Goal: Task Accomplishment & Management: Use online tool/utility

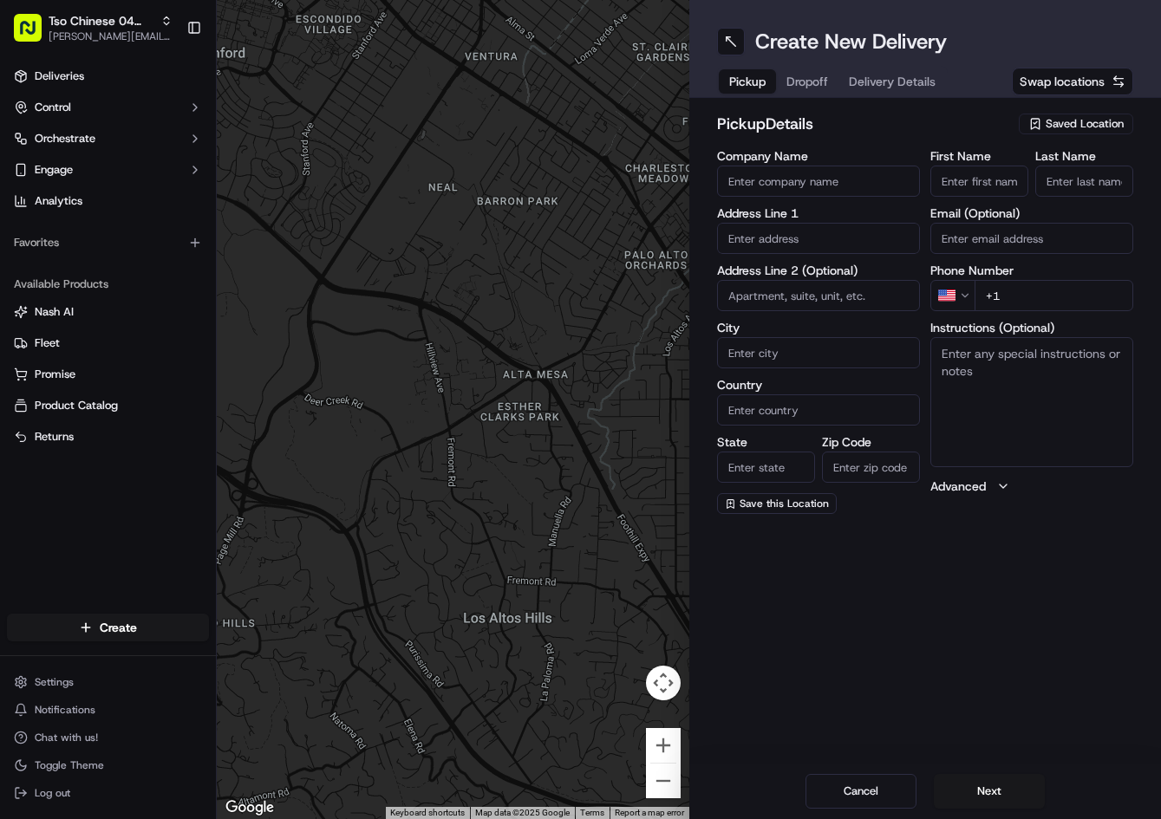
click at [1108, 129] on span "Saved Location" at bounding box center [1085, 124] width 78 height 16
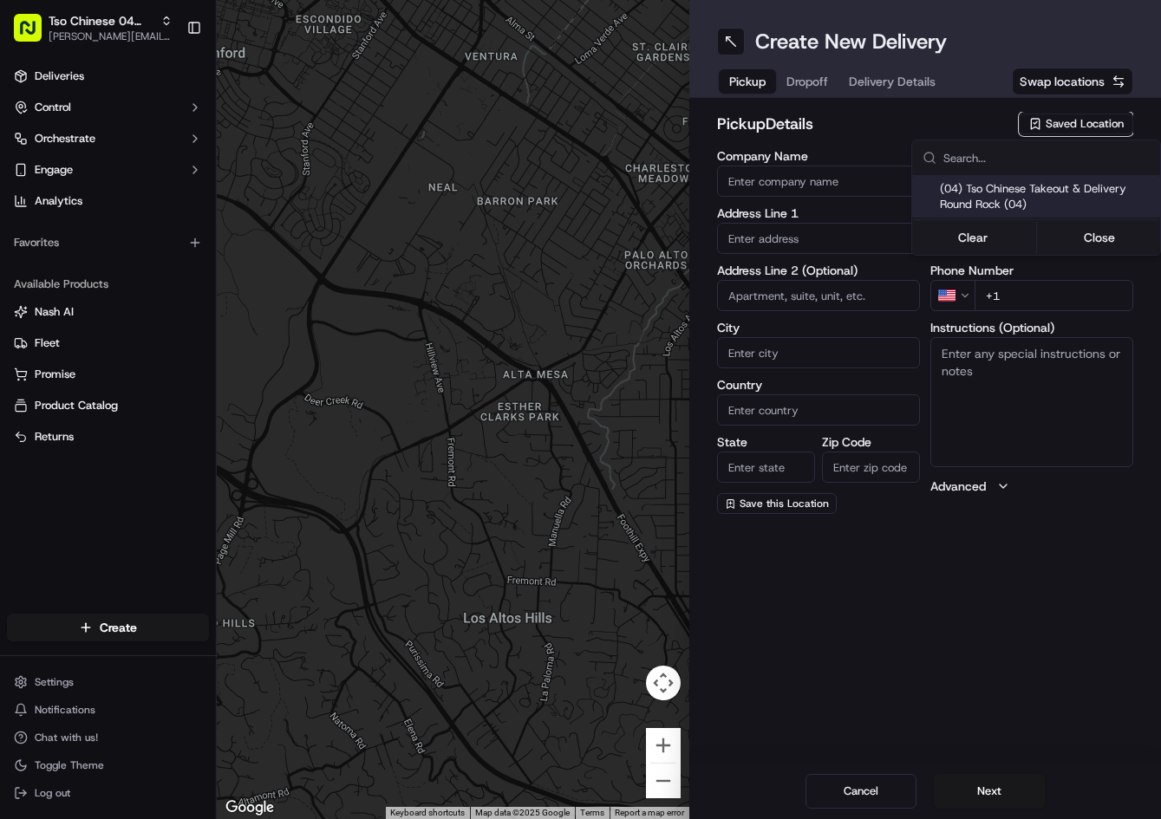
click at [1025, 195] on span "(04) Tso Chinese Takeout & Delivery Round Rock (04)" at bounding box center [1046, 196] width 213 height 31
type input "(04) Tso Chinese Takeout & Delivery Round Rock"
type input "2000 N [PERSON_NAME] St"
type input "Ste 108"
type input "Round Rock"
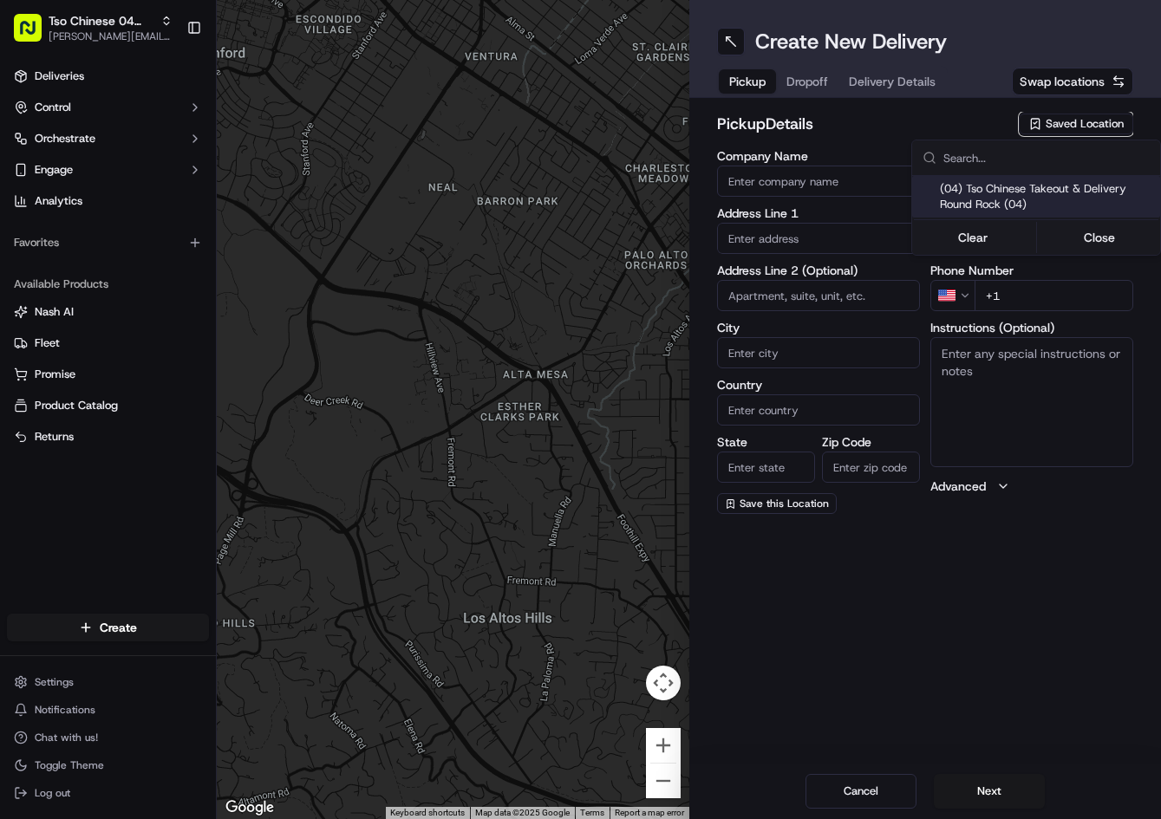
type input "US"
type input "[GEOGRAPHIC_DATA]"
type input "78664"
type input "Tso Chinese"
type input "Round Rock Manager"
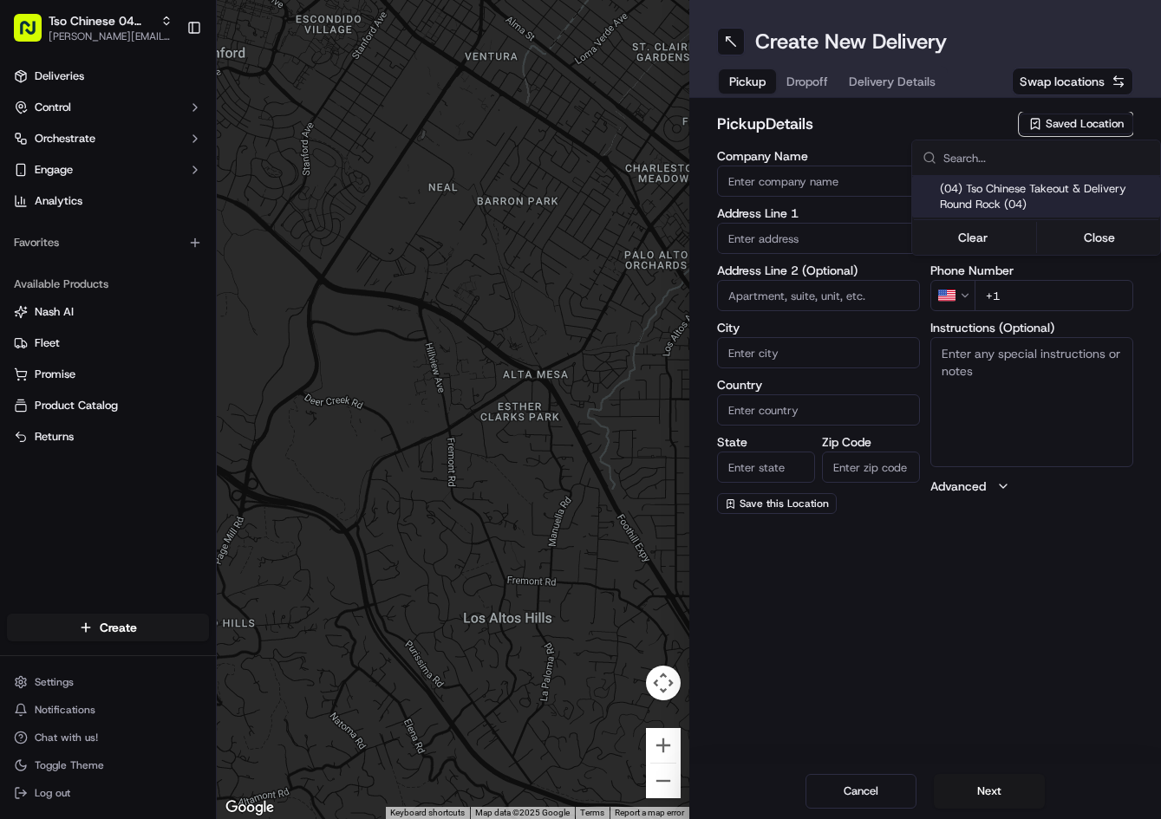
type input "[EMAIL_ADDRESS][DOMAIN_NAME]"
type input "[PHONE_NUMBER]"
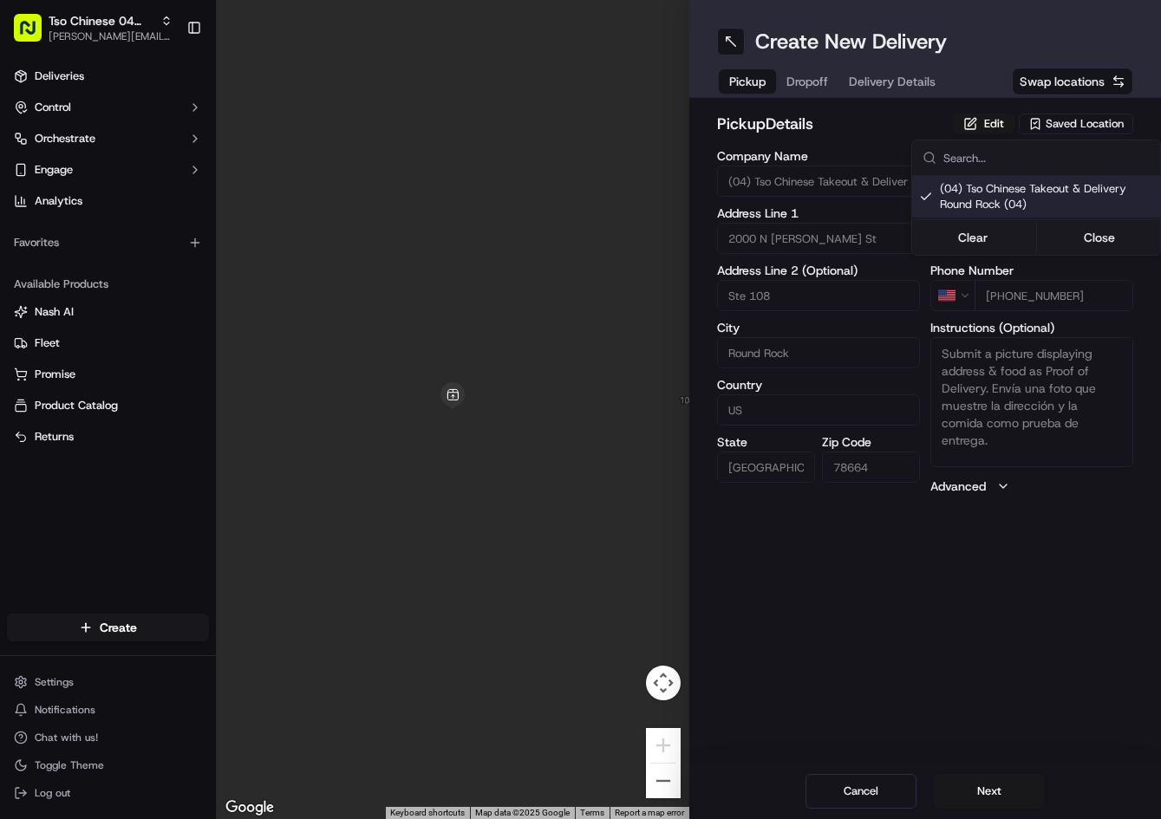
click at [801, 84] on html "Tso Chinese 04 Round Rock [PERSON_NAME][EMAIL_ADDRESS][DOMAIN_NAME] Toggle Side…" at bounding box center [580, 409] width 1161 height 819
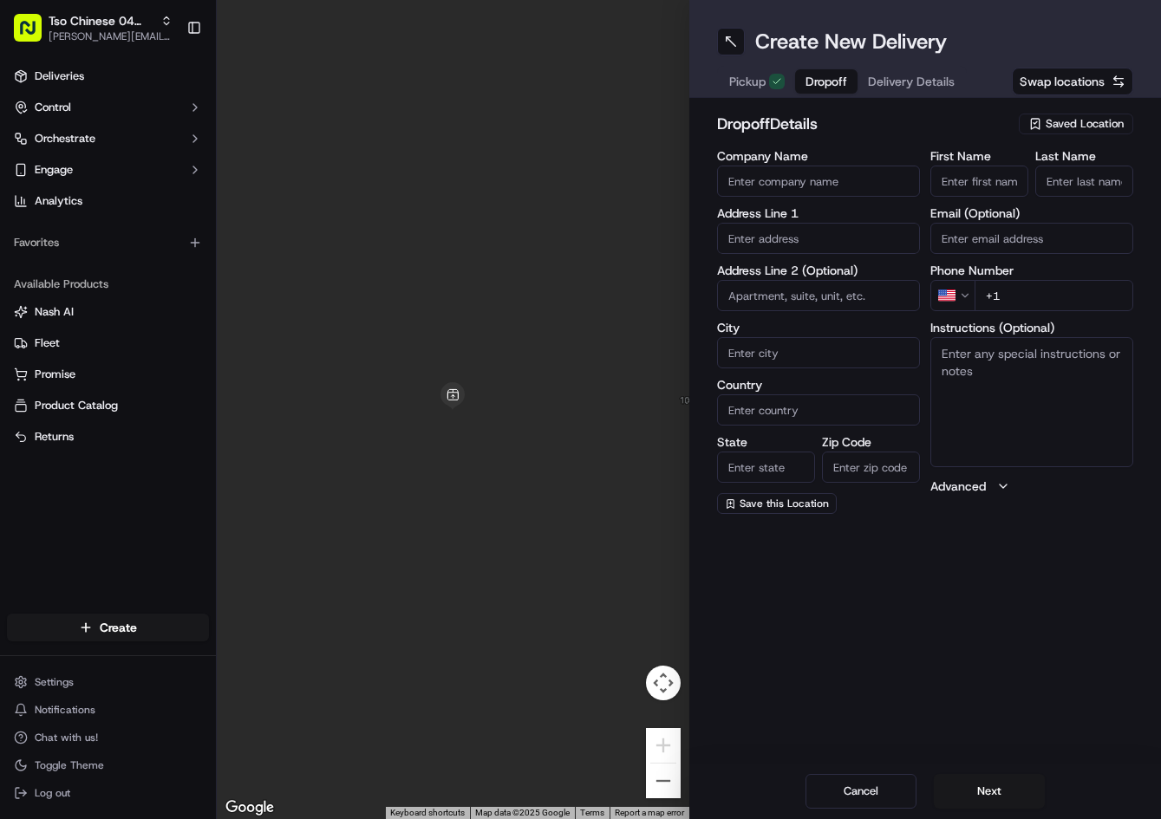
click at [801, 84] on button "Dropoff" at bounding box center [826, 81] width 62 height 24
click at [997, 179] on input "First Name" at bounding box center [979, 181] width 98 height 31
paste input "[PERSON_NAME]"
type input "[PERSON_NAME]"
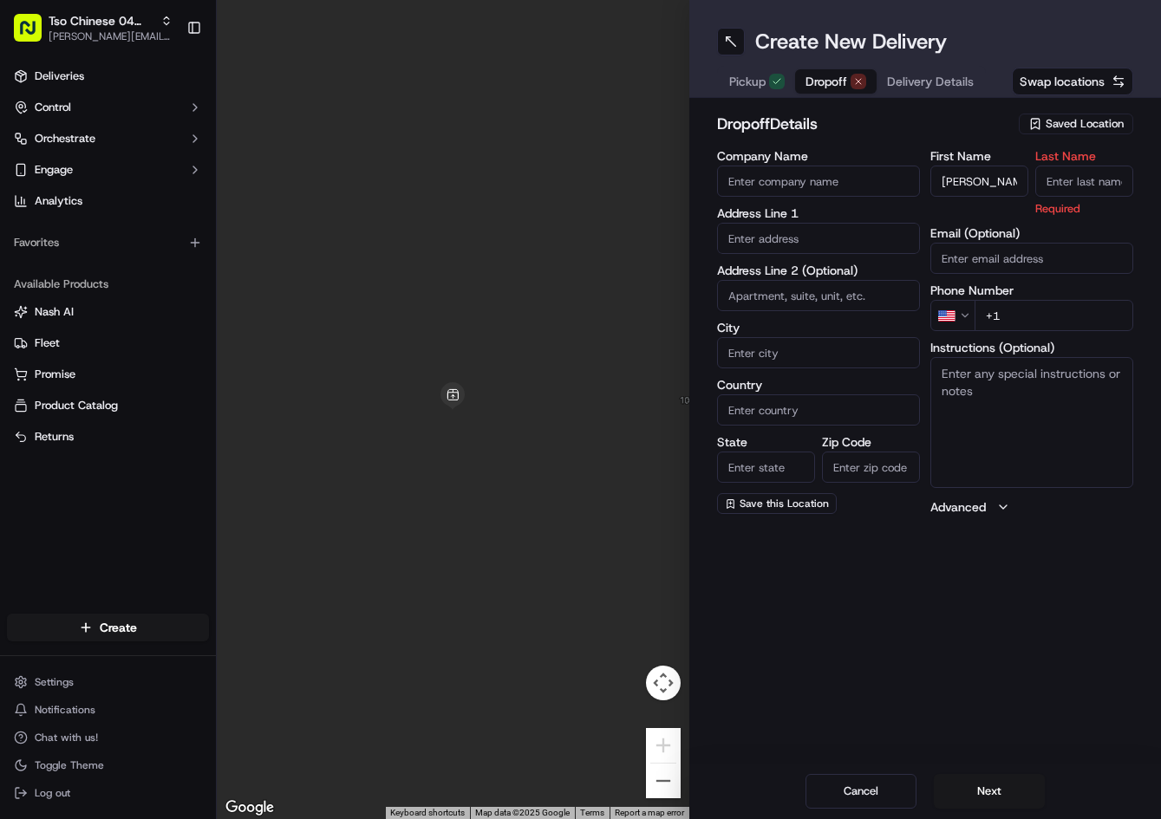
click at [1047, 174] on input "Last Name" at bounding box center [1084, 181] width 98 height 31
type input "."
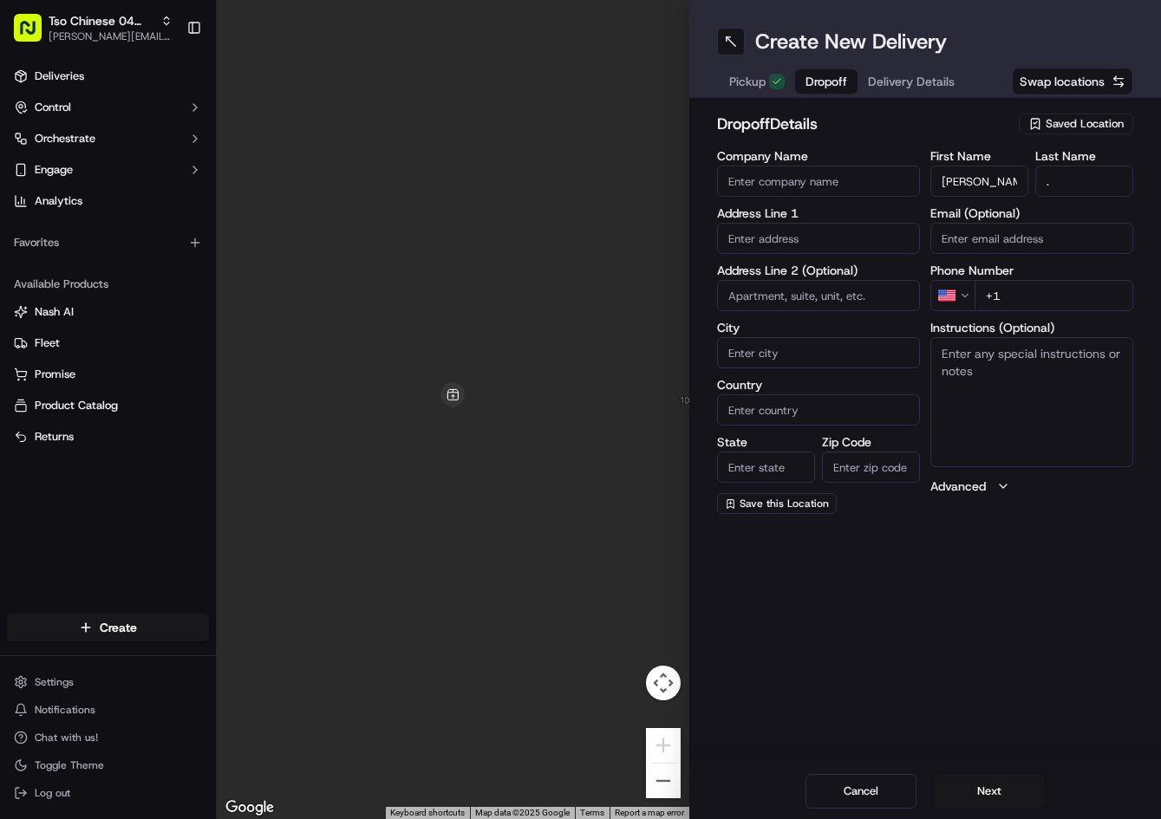
click at [987, 129] on h2 "dropoff Details" at bounding box center [863, 124] width 292 height 24
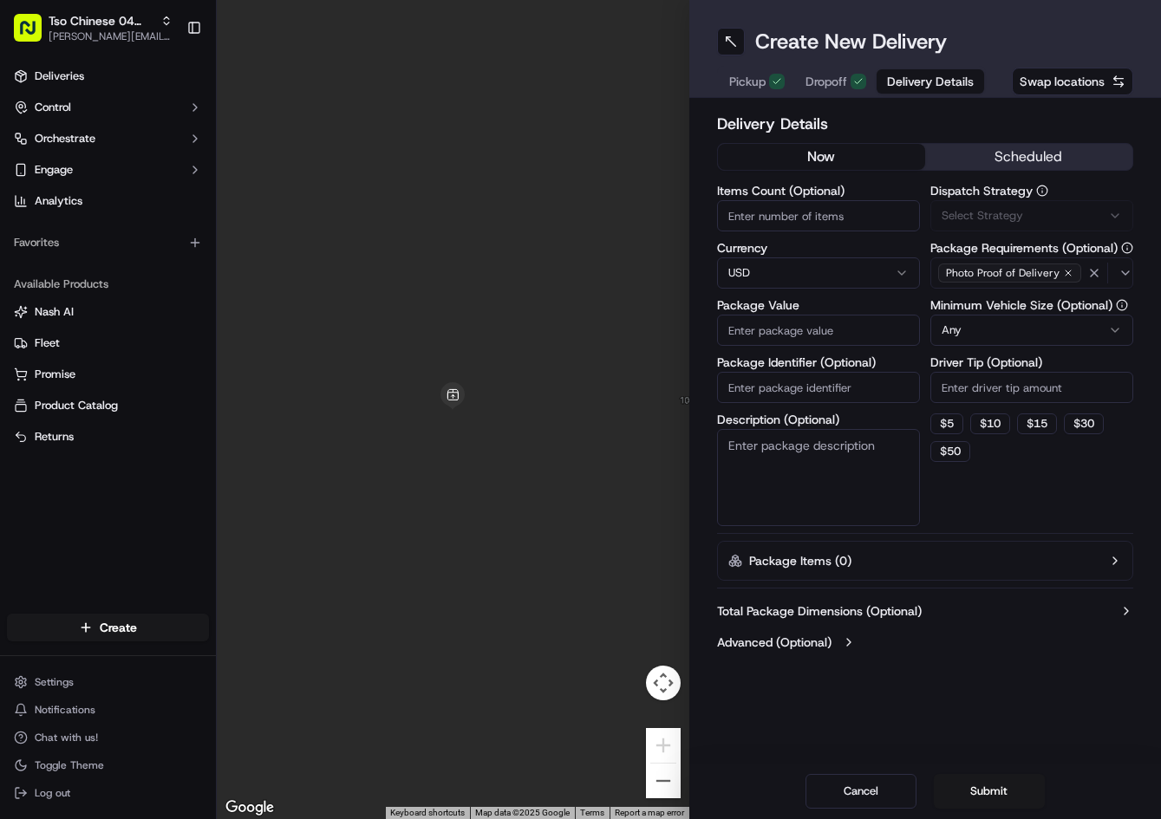
click at [898, 77] on span "Delivery Details" at bounding box center [930, 81] width 87 height 17
click at [1011, 212] on span "Via Automation" at bounding box center [982, 216] width 80 height 16
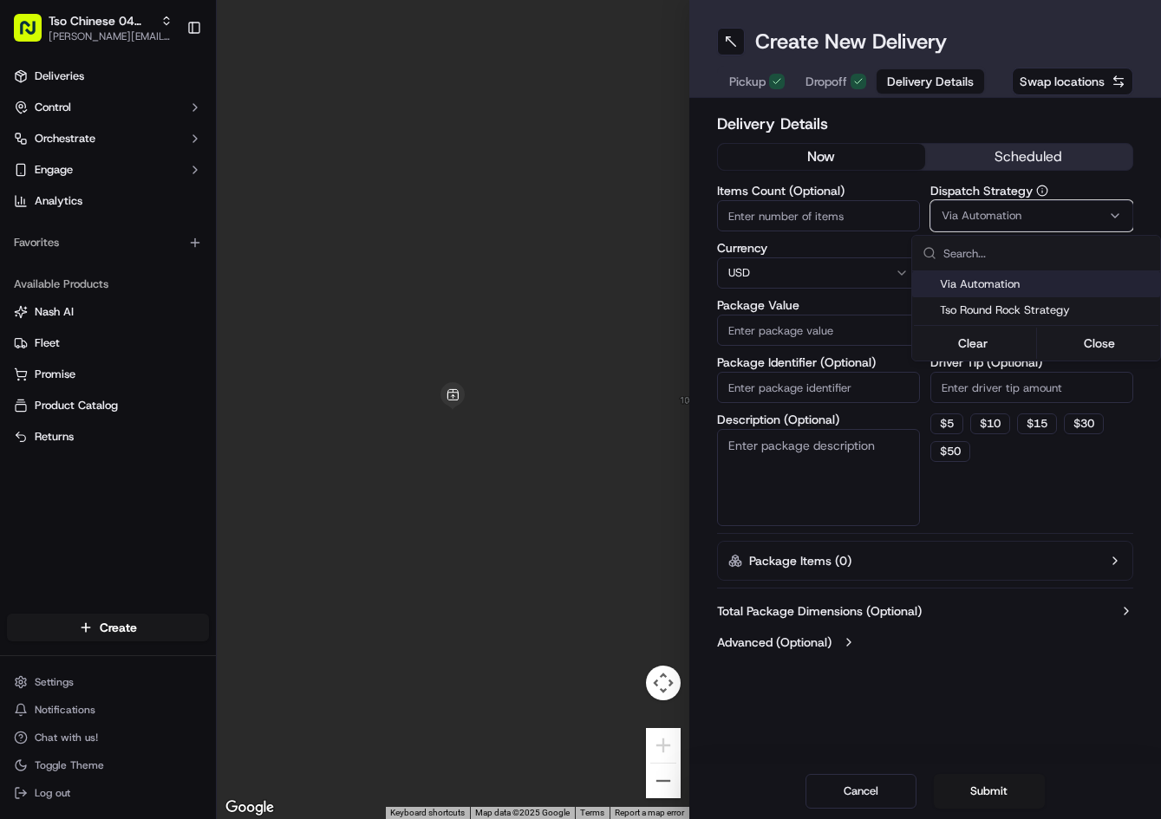
click at [1007, 294] on div "Via Automation" at bounding box center [1036, 284] width 248 height 26
click at [1007, 304] on span "Tso Round Rock Strategy" at bounding box center [1046, 311] width 213 height 16
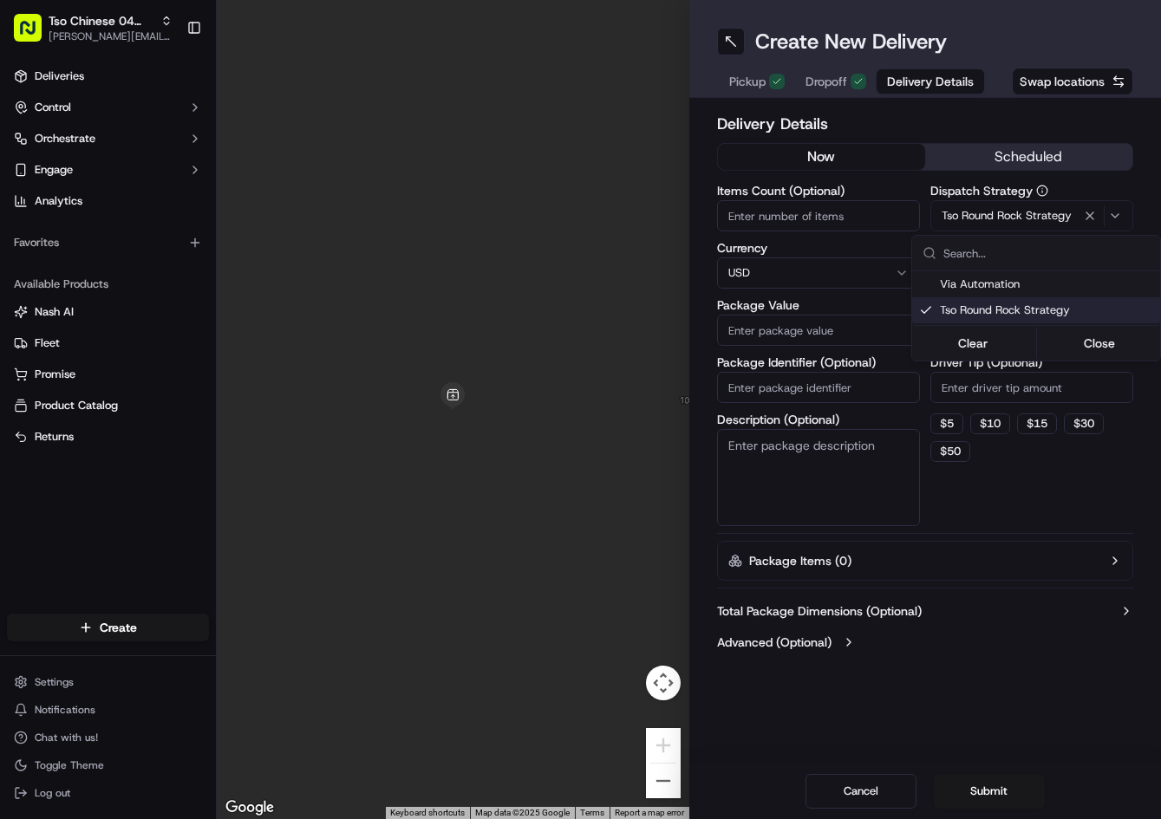
click at [992, 372] on html "Tso Chinese 04 Round Rock [PERSON_NAME][EMAIL_ADDRESS][DOMAIN_NAME] Toggle Side…" at bounding box center [580, 409] width 1161 height 819
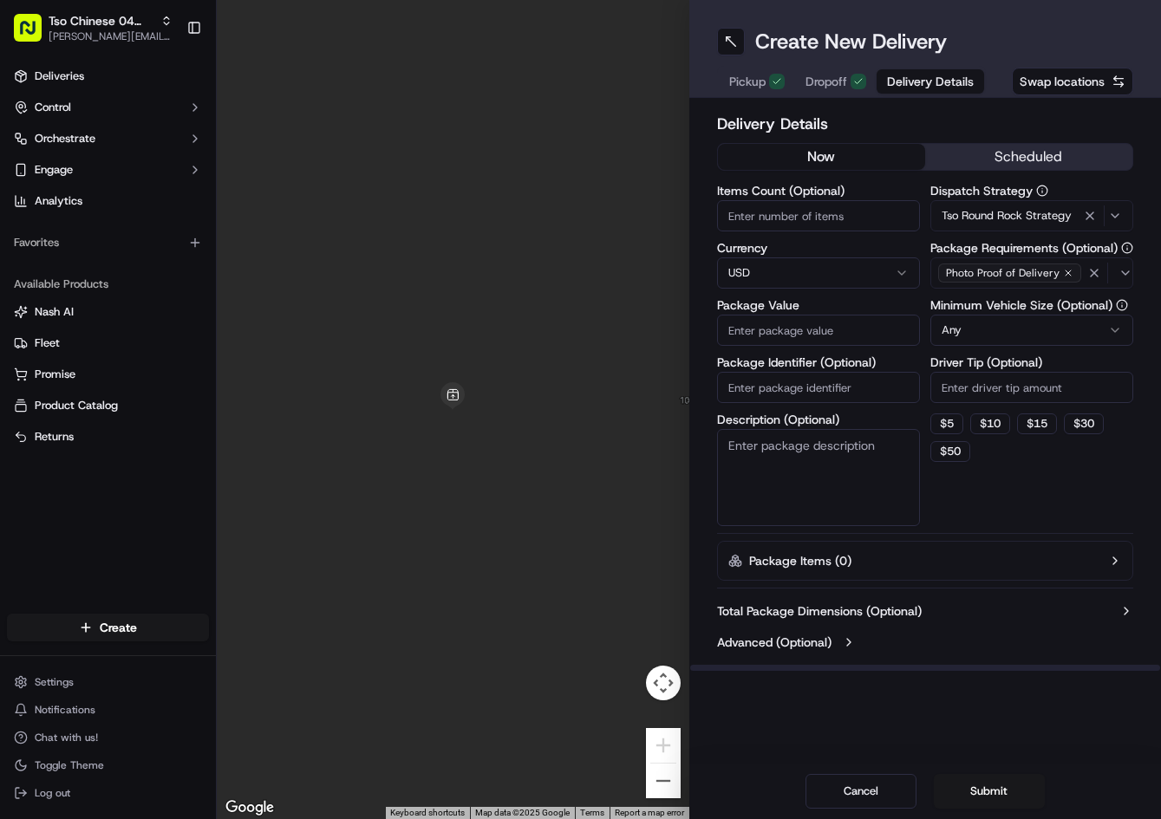
click at [987, 382] on input "Driver Tip (Optional)" at bounding box center [1031, 387] width 203 height 31
type input "2"
click at [862, 382] on input "Package Identifier (Optional)" at bounding box center [818, 387] width 203 height 31
paste input "WHJO1ZR"
type input "WHJO1ZR"
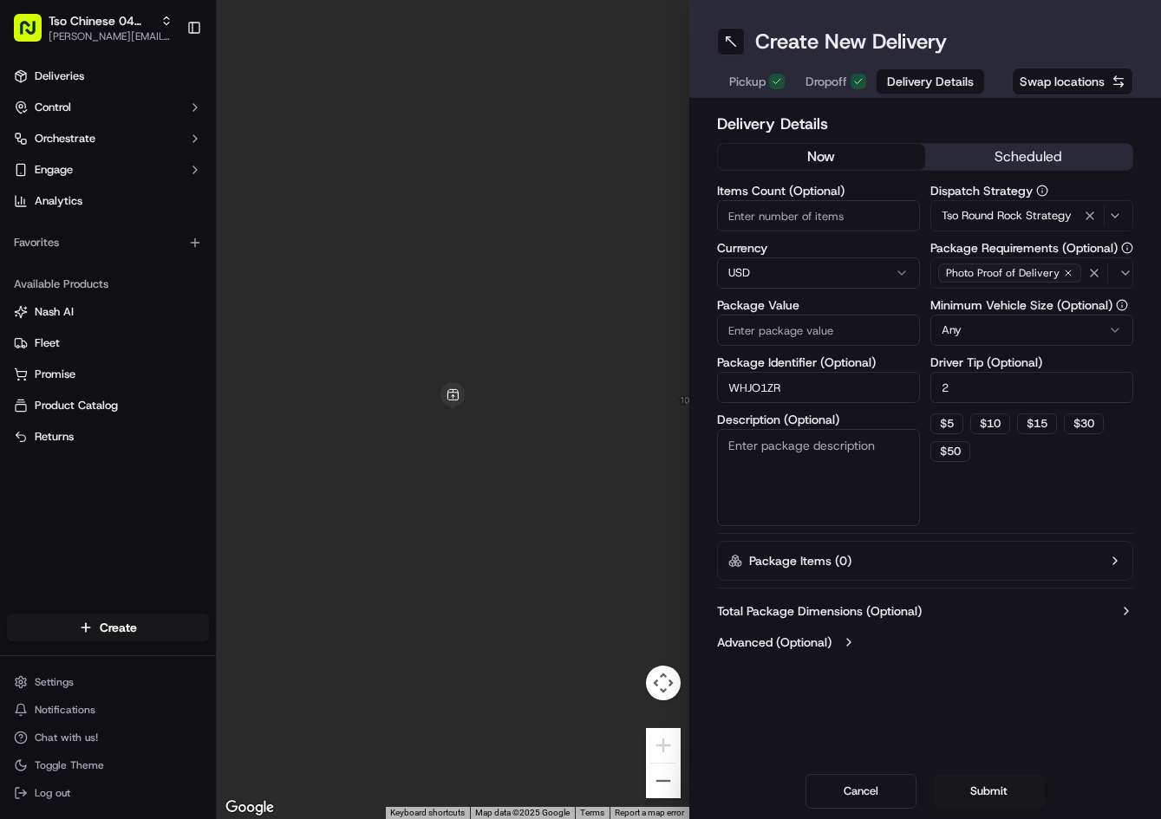
click at [857, 86] on div "Pickup Dropoff Delivery Details" at bounding box center [851, 81] width 269 height 31
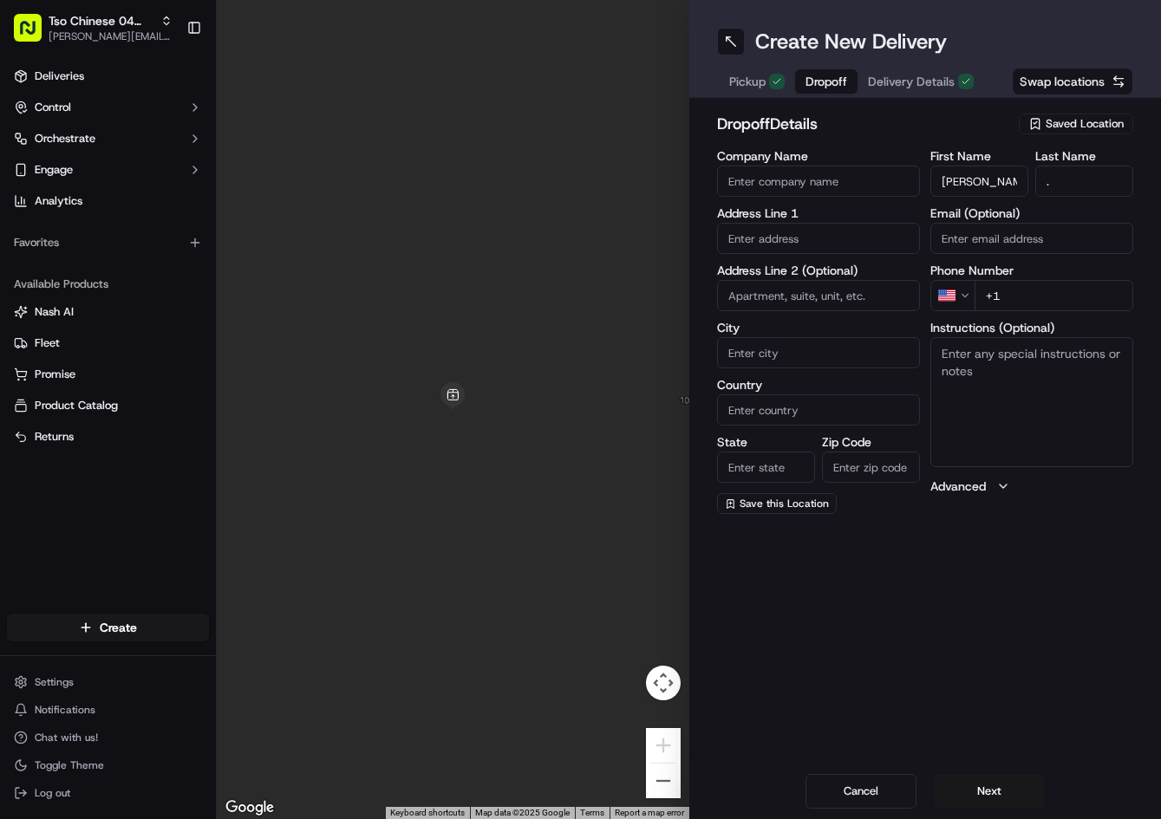
click at [848, 86] on button "Dropoff" at bounding box center [826, 81] width 62 height 24
click at [1082, 301] on input "+1" at bounding box center [1053, 295] width 159 height 31
paste input "[PHONE_NUMBER]"
type input "[PHONE_NUMBER]"
click at [810, 251] on input "text" at bounding box center [818, 238] width 203 height 31
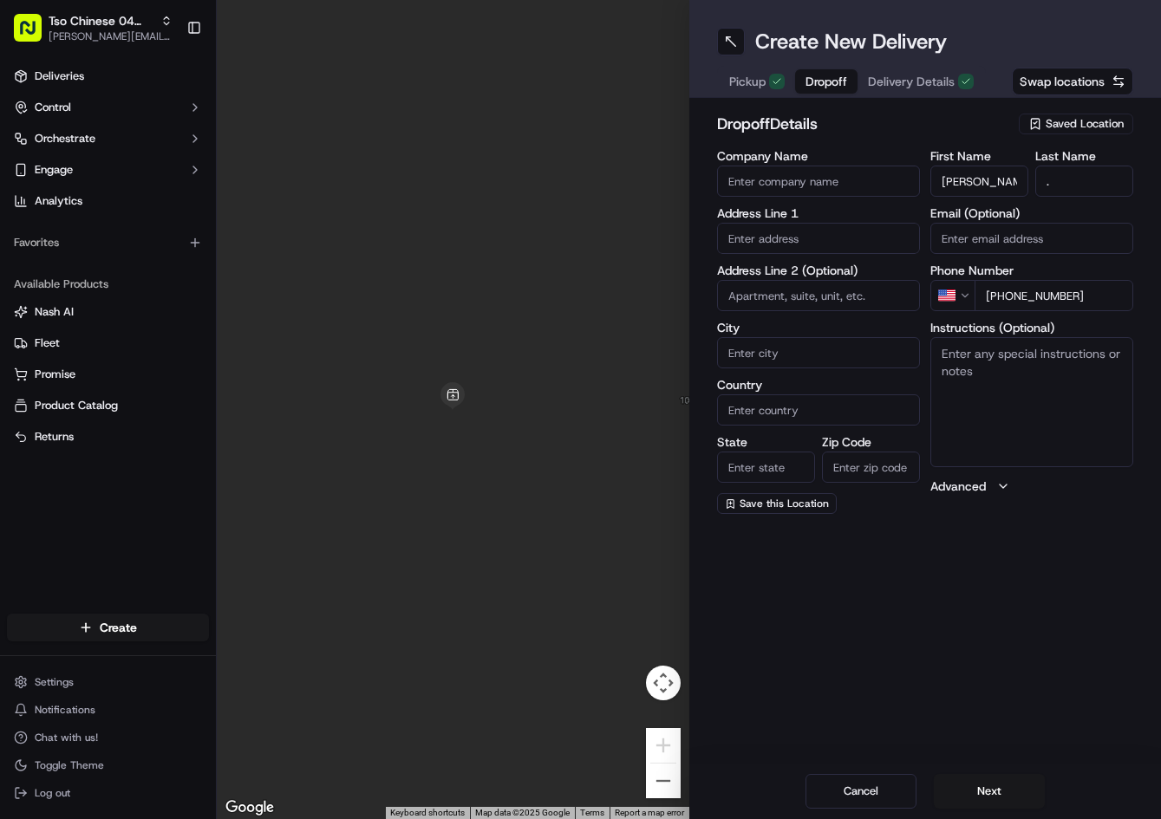
click at [810, 251] on input "text" at bounding box center [818, 238] width 203 height 31
paste input "[STREET_ADDRESS]"
click at [818, 268] on div "[STREET_ADDRESS]" at bounding box center [818, 275] width 194 height 26
type input "[STREET_ADDRESS]"
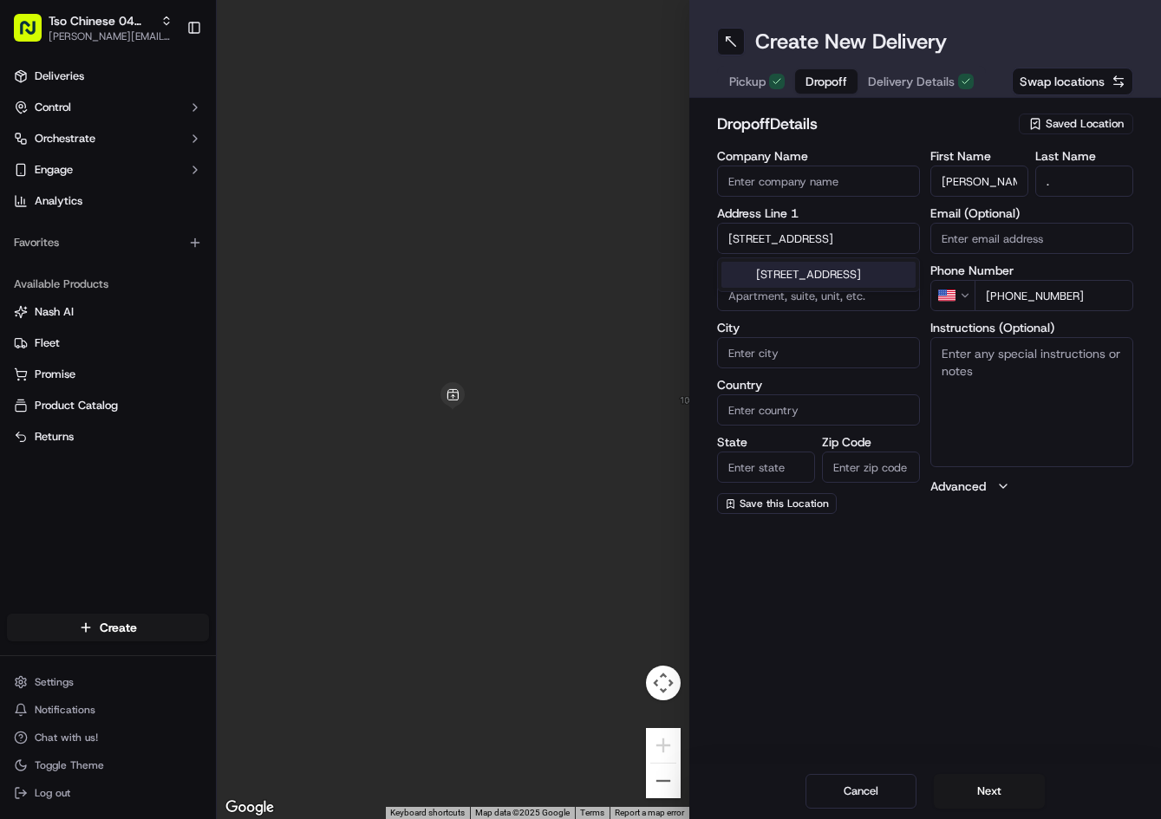
type input "Round Rock"
type input "[GEOGRAPHIC_DATA]"
type input "78664"
type input "[STREET_ADDRESS]"
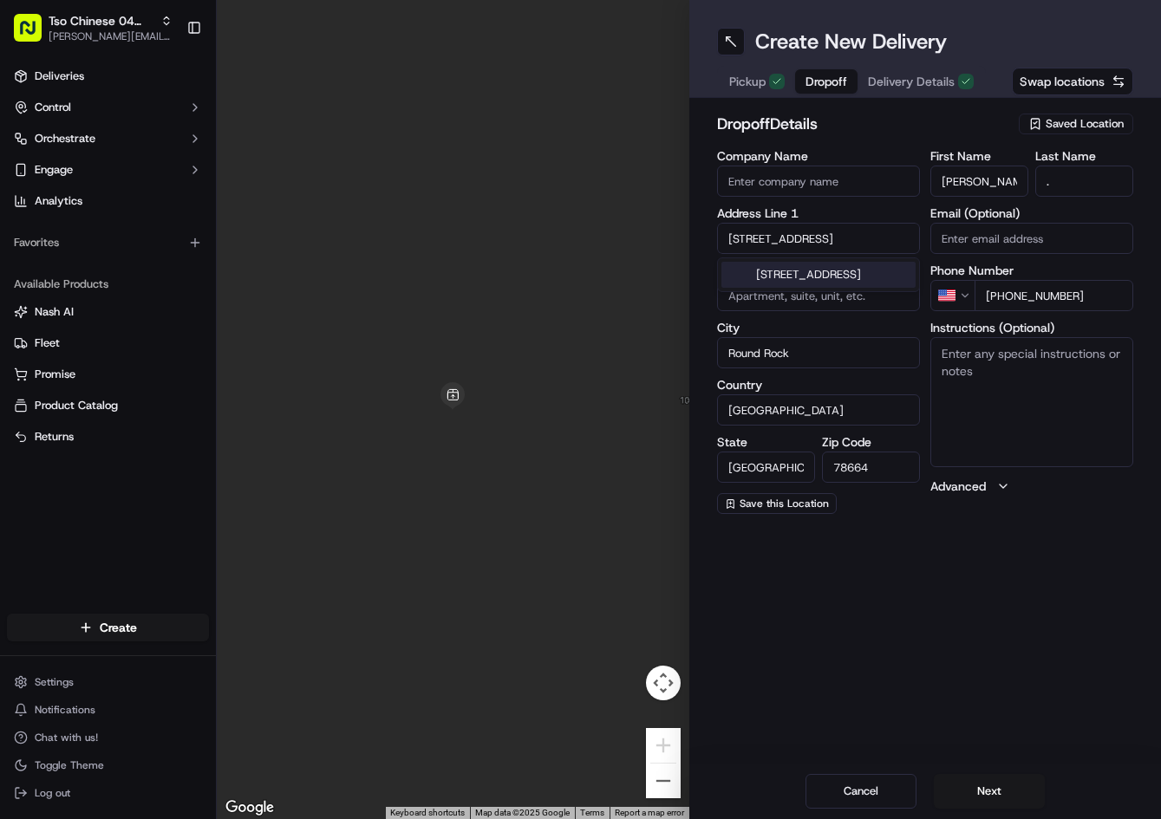
scroll to position [0, 0]
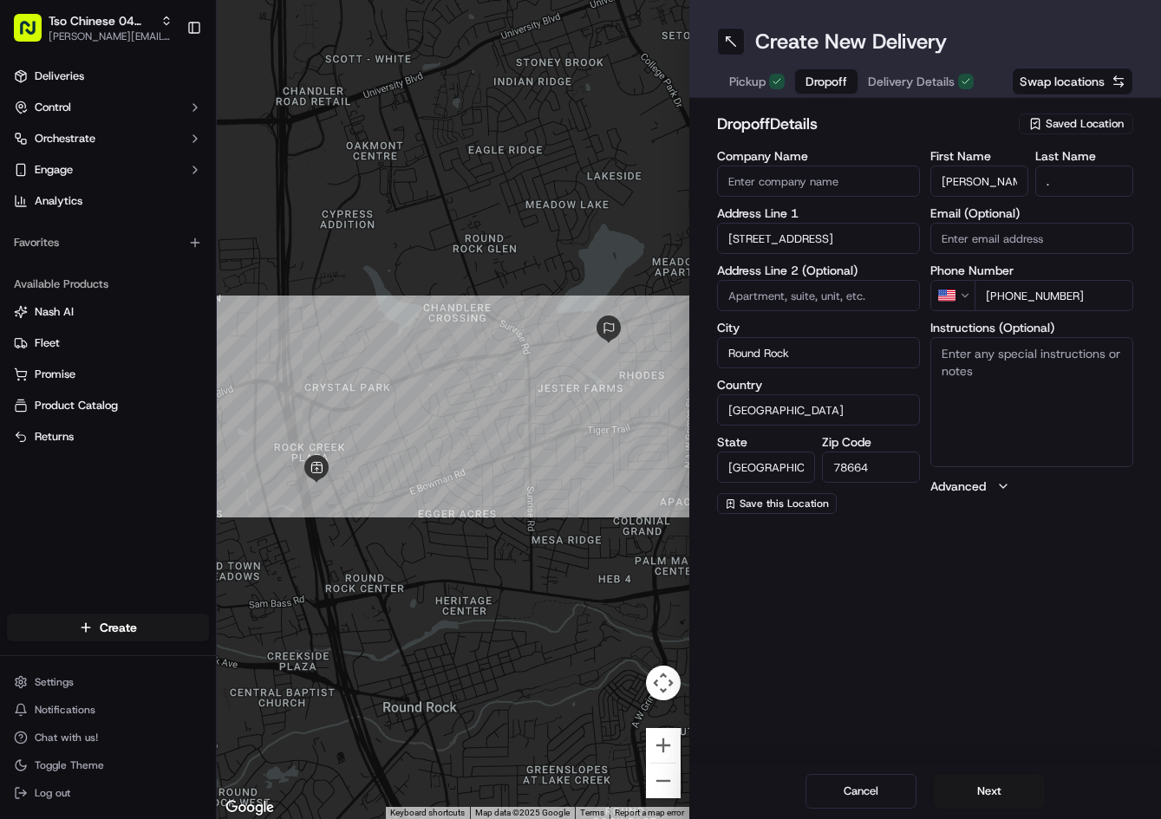
click at [1035, 382] on textarea "Instructions (Optional)" at bounding box center [1031, 402] width 203 height 130
paste textarea "[GEOGRAPHIC_DATA]"
type textarea "Williamson County - Suite 110"
click at [922, 84] on span "Delivery Details" at bounding box center [911, 81] width 87 height 17
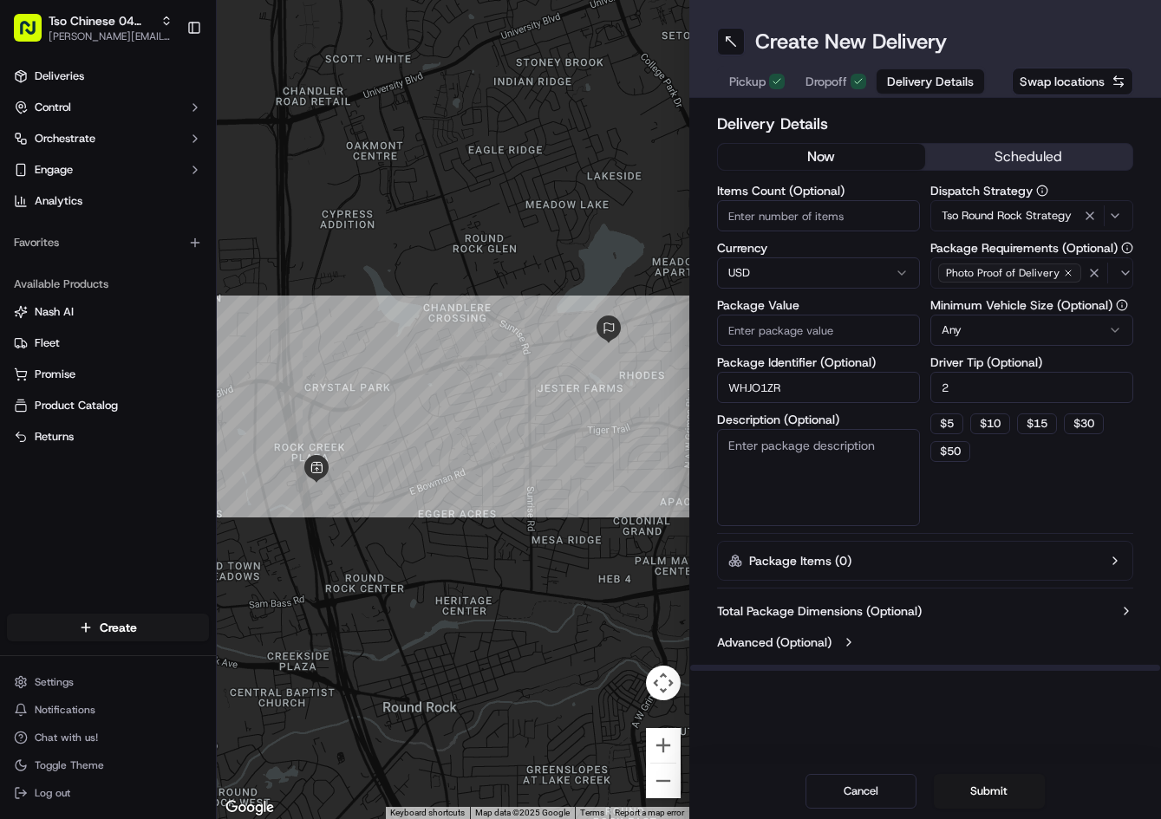
click at [834, 323] on input "Package Value" at bounding box center [818, 330] width 203 height 31
type input "27.55"
click at [988, 785] on button "Submit" at bounding box center [989, 791] width 111 height 35
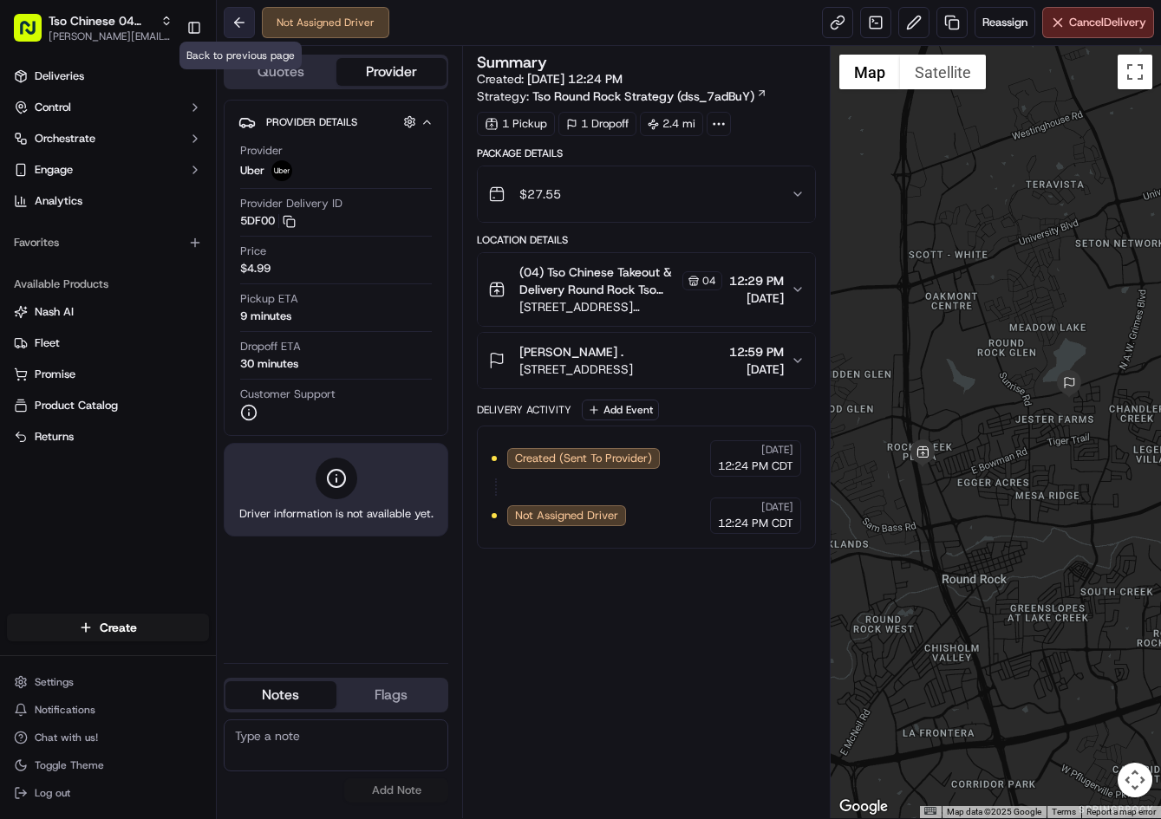
click at [244, 19] on button at bounding box center [239, 22] width 31 height 31
